Goal: Book appointment/travel/reservation

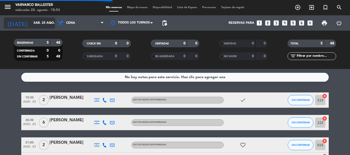
click at [31, 26] on input "sáb. 23 ago." at bounding box center [52, 23] width 43 height 9
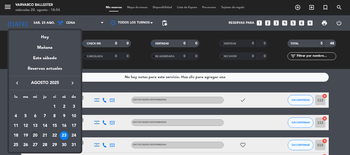
click at [35, 134] on div "20" at bounding box center [35, 136] width 9 height 9
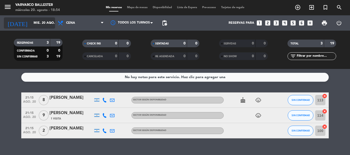
click at [31, 27] on input "mié. 20 ago." at bounding box center [52, 23] width 43 height 9
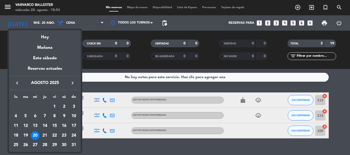
click at [70, 83] on icon "keyboard_arrow_right" at bounding box center [72, 83] width 6 height 6
click at [37, 125] on div "10" at bounding box center [35, 126] width 9 height 9
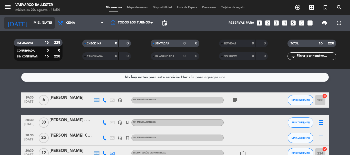
click at [36, 24] on input "mié. [DATE]" at bounding box center [52, 23] width 43 height 9
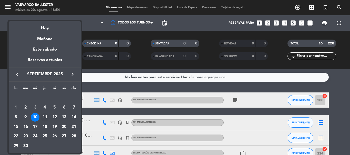
click at [41, 116] on div "11" at bounding box center [44, 117] width 9 height 9
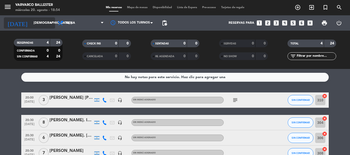
click at [40, 25] on input "[DEMOGRAPHIC_DATA] [DATE]" at bounding box center [52, 23] width 43 height 9
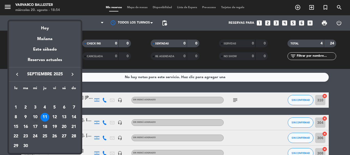
click at [35, 115] on div "10" at bounding box center [35, 117] width 9 height 9
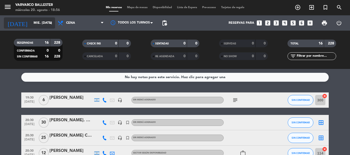
click at [31, 20] on input "mié. [DATE]" at bounding box center [52, 23] width 43 height 9
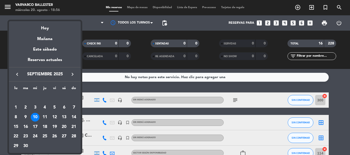
click at [18, 75] on icon "keyboard_arrow_left" at bounding box center [17, 74] width 6 height 6
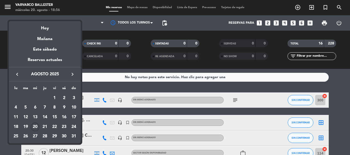
click at [37, 126] on div "20" at bounding box center [35, 127] width 9 height 9
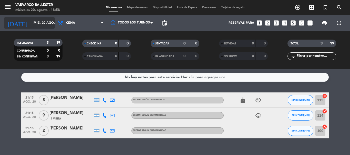
click at [31, 26] on input "mié. 20 ago." at bounding box center [52, 23] width 43 height 9
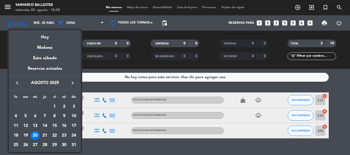
click at [72, 84] on icon "keyboard_arrow_right" at bounding box center [72, 83] width 6 height 6
click at [33, 124] on div "10" at bounding box center [35, 126] width 9 height 9
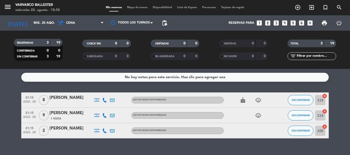
type input "mié. [DATE]"
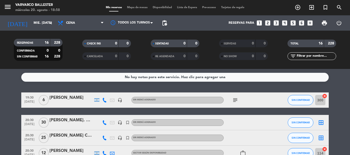
click at [168, 21] on span "pending_actions" at bounding box center [164, 23] width 10 height 10
click at [166, 23] on span "pending_actions" at bounding box center [164, 23] width 6 height 6
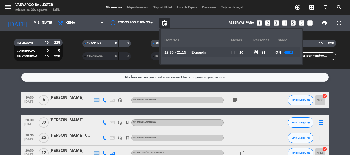
click at [286, 53] on div at bounding box center [288, 53] width 9 height 4
click at [338, 82] on div "No hay notas para este servicio. Haz clic para agregar una 19:30 [DATE] 6 [PERS…" at bounding box center [175, 112] width 350 height 86
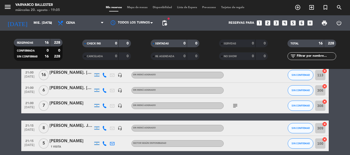
scroll to position [230, 0]
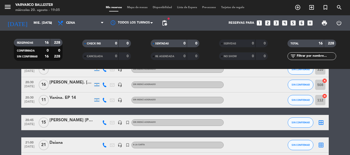
scroll to position [102, 0]
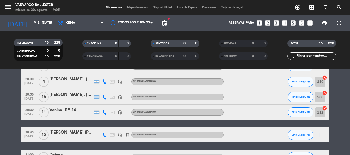
click at [82, 101] on div at bounding box center [71, 101] width 44 height 4
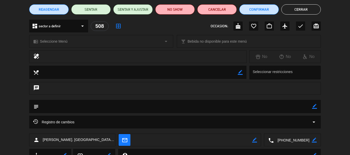
scroll to position [64, 0]
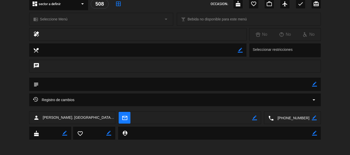
click at [315, 85] on icon "border_color" at bounding box center [314, 84] width 5 height 5
click at [270, 85] on textarea at bounding box center [175, 84] width 273 height 13
type textarea "SON [DEMOGRAPHIC_DATA]"
click at [316, 84] on icon at bounding box center [314, 84] width 5 height 5
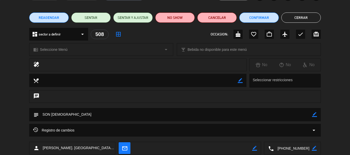
scroll to position [0, 0]
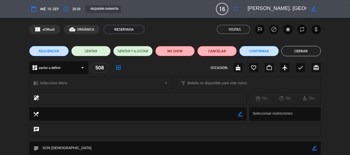
drag, startPoint x: 296, startPoint y: 51, endPoint x: 251, endPoint y: 5, distance: 64.8
click at [296, 50] on button "Cerrar" at bounding box center [300, 51] width 39 height 10
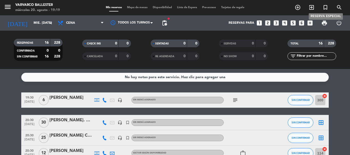
click at [324, 7] on icon "turned_in_not" at bounding box center [325, 7] width 6 height 6
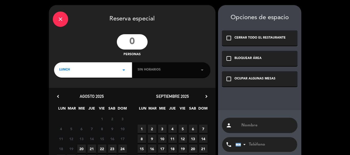
click at [138, 41] on input "number" at bounding box center [132, 41] width 31 height 15
type input "20"
click at [241, 75] on div "check_box_outline_blank OCUPAR ALGUNAS MESAS" at bounding box center [259, 78] width 75 height 15
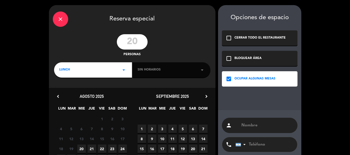
scroll to position [49, 0]
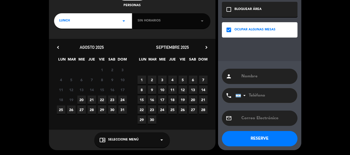
click at [162, 93] on span "10" at bounding box center [162, 90] width 8 height 8
click at [256, 79] on input "text" at bounding box center [267, 76] width 53 height 7
type input "Carolina Esc N5"
click at [274, 93] on input "tel" at bounding box center [263, 95] width 56 height 15
type input "1136660119"
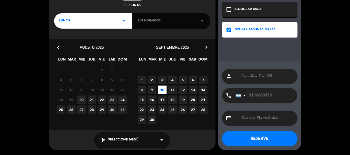
click at [268, 142] on button "RESERVE" at bounding box center [259, 138] width 75 height 15
click at [160, 23] on div "Sin horarios arrow_drop_down" at bounding box center [171, 20] width 78 height 15
click at [164, 20] on div "Sin horarios arrow_drop_down" at bounding box center [171, 20] width 78 height 15
click at [201, 20] on icon "arrow_drop_down" at bounding box center [202, 21] width 6 height 6
click at [106, 26] on div "LUNCH arrow_drop_down" at bounding box center [93, 20] width 78 height 15
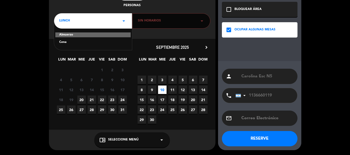
click at [88, 45] on div "Cena" at bounding box center [93, 42] width 68 height 5
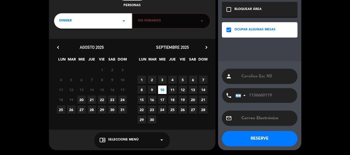
click at [162, 24] on div "Sin horarios arrow_drop_down" at bounding box center [171, 20] width 78 height 15
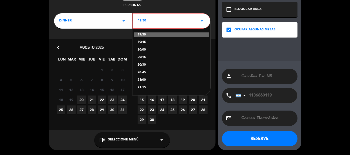
click at [145, 66] on div "20:30" at bounding box center [171, 65] width 68 height 5
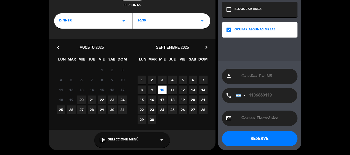
click at [266, 138] on button "RESERVE" at bounding box center [259, 138] width 75 height 15
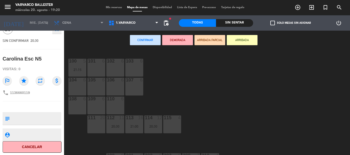
scroll to position [28, 0]
click at [35, 116] on textarea at bounding box center [36, 118] width 49 height 11
type textarea "20seña - pueden ser mas"
click at [115, 9] on div "Mis reservas Mapa de mesas Disponibilidad Lista de Espera Pre-acceso Tarjetas d…" at bounding box center [175, 7] width 144 height 5
click at [115, 8] on span "Mis reservas" at bounding box center [113, 7] width 21 height 3
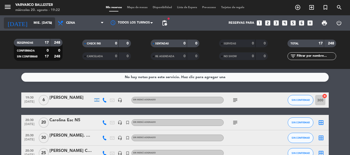
click at [44, 23] on input "mié. [DATE]" at bounding box center [52, 23] width 43 height 9
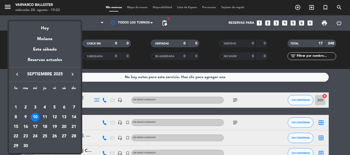
click at [46, 120] on div "11" at bounding box center [44, 117] width 9 height 9
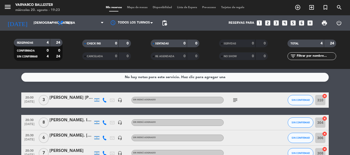
click at [236, 99] on icon "subject" at bounding box center [235, 100] width 6 height 6
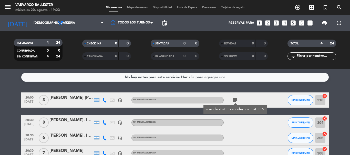
click at [236, 99] on icon "subject" at bounding box center [235, 100] width 6 height 6
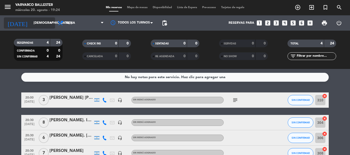
click at [31, 21] on input "[DEMOGRAPHIC_DATA] [DATE]" at bounding box center [52, 23] width 43 height 9
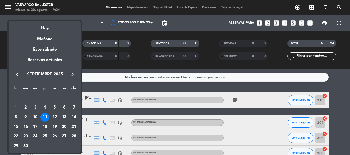
click at [0, 102] on div at bounding box center [175, 77] width 350 height 155
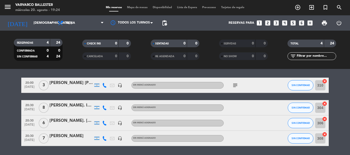
scroll to position [6, 0]
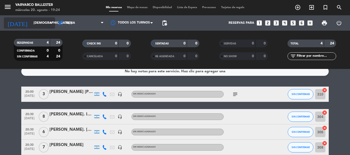
click at [37, 25] on input "[DEMOGRAPHIC_DATA] [DATE]" at bounding box center [52, 23] width 43 height 9
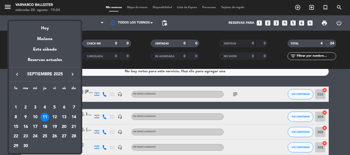
drag, startPoint x: 20, startPoint y: 74, endPoint x: 27, endPoint y: 87, distance: 14.2
click at [20, 74] on button "keyboard_arrow_left" at bounding box center [17, 74] width 9 height 7
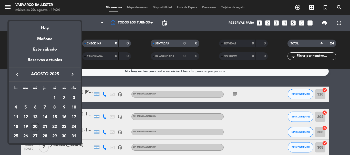
click at [34, 127] on div "20" at bounding box center [35, 127] width 9 height 9
type input "mié. 20 ago."
